Goal: Transaction & Acquisition: Book appointment/travel/reservation

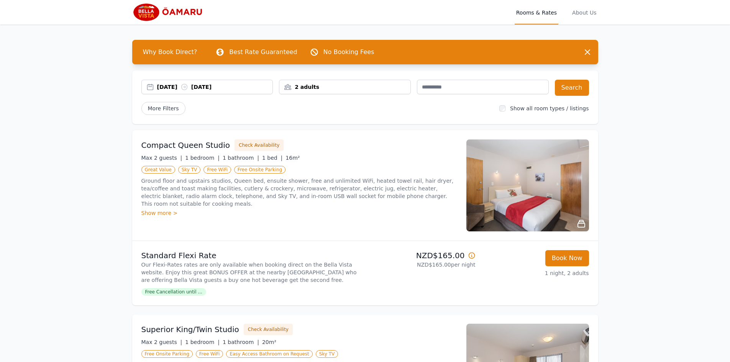
click at [180, 86] on div "[DATE] [DATE]" at bounding box center [215, 87] width 116 height 8
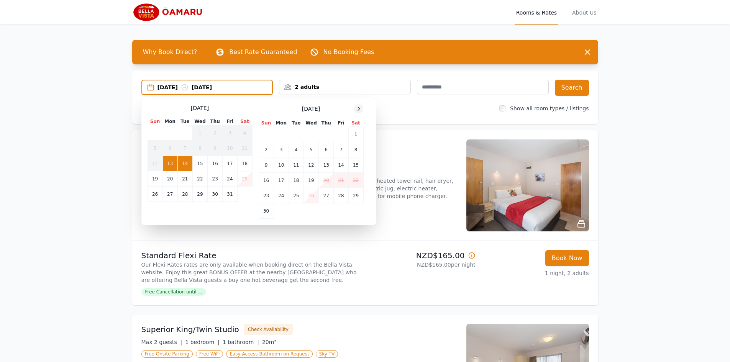
click at [360, 109] on icon at bounding box center [359, 109] width 6 height 6
click at [361, 109] on icon at bounding box center [359, 109] width 6 height 6
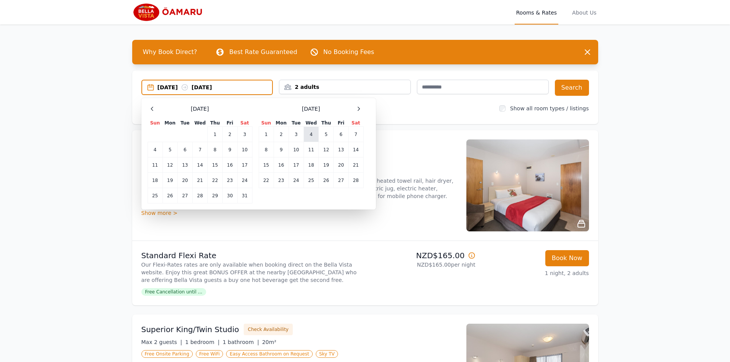
click at [313, 137] on td "4" at bounding box center [310, 134] width 15 height 15
click at [336, 134] on td "6" at bounding box center [341, 134] width 15 height 15
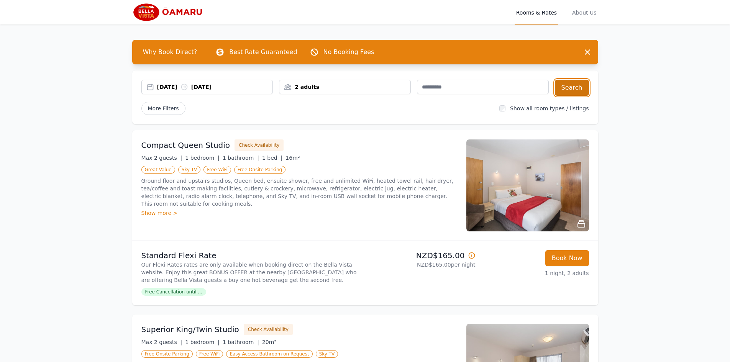
click at [581, 86] on button "Search" at bounding box center [572, 88] width 34 height 16
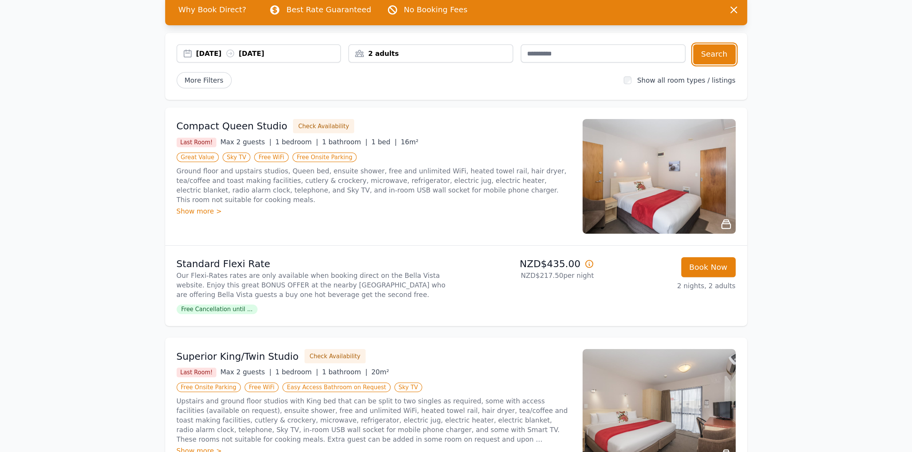
scroll to position [38, 0]
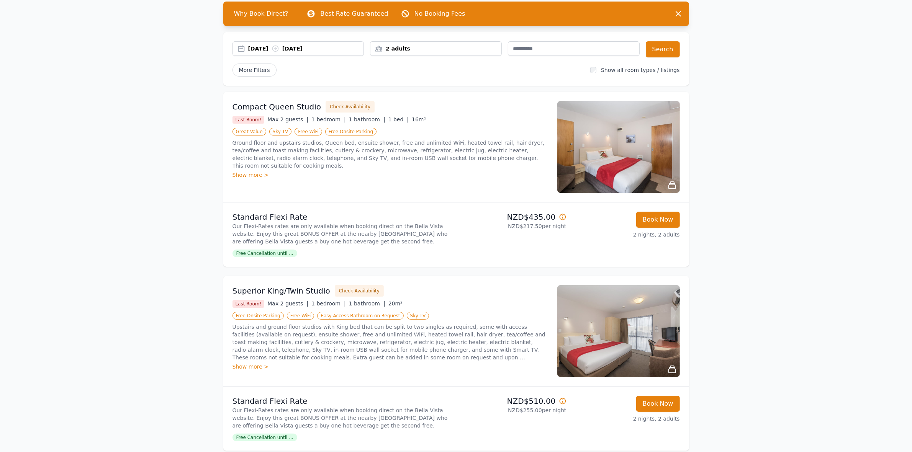
drag, startPoint x: 684, startPoint y: 0, endPoint x: 145, endPoint y: 238, distance: 589.0
click at [145, 238] on div "Open main menu Rooms & Rates About Us Why Book Direct? Best Rate Guaranteed No …" at bounding box center [456, 425] width 912 height 927
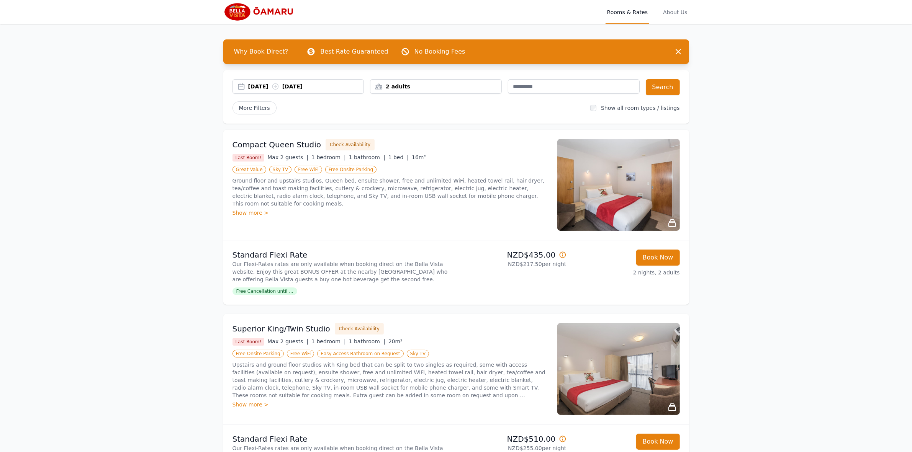
scroll to position [0, 0]
